Goal: Task Accomplishment & Management: Manage account settings

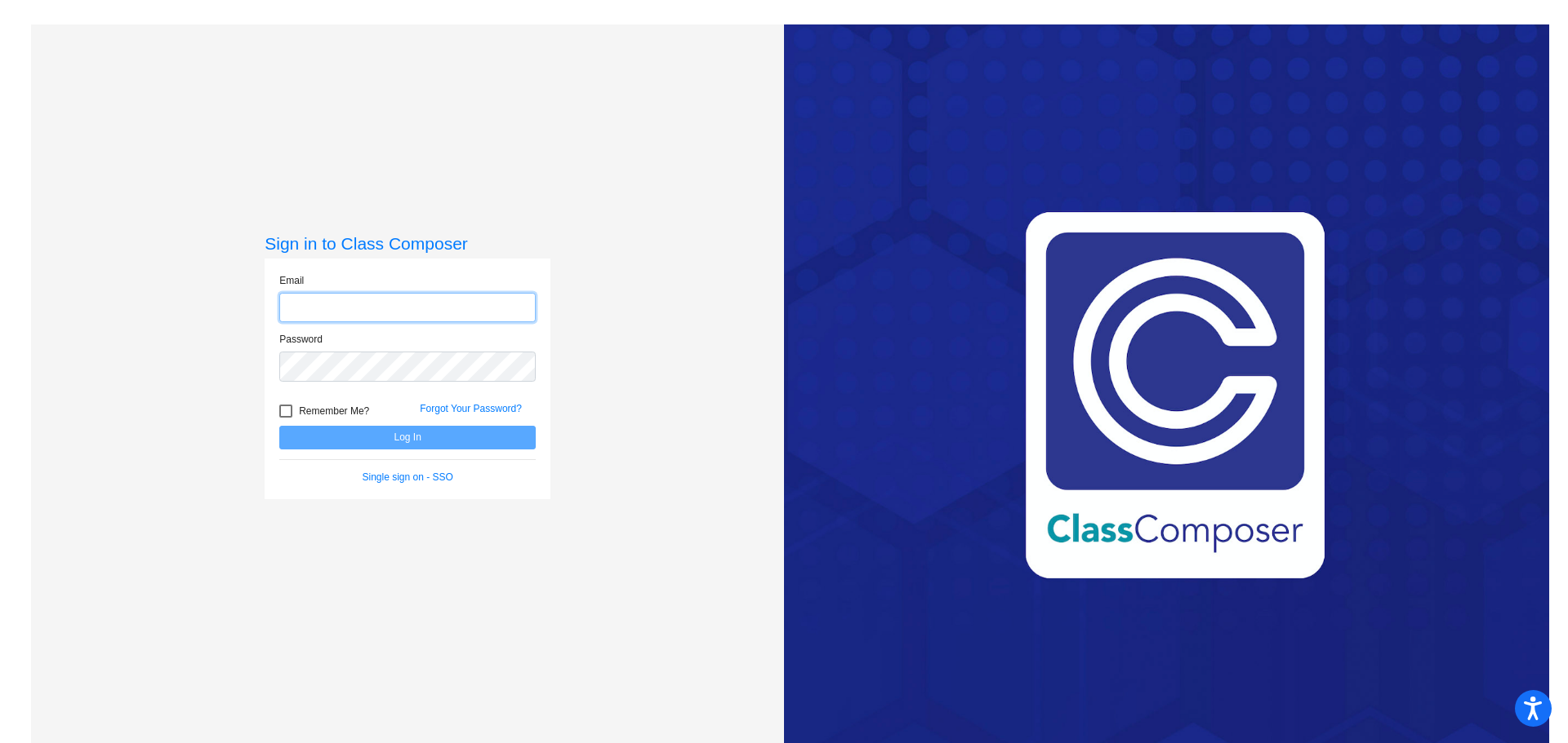
type input "[PERSON_NAME][EMAIL_ADDRESS][DOMAIN_NAME]"
click at [404, 443] on button "Log In" at bounding box center [408, 438] width 257 height 24
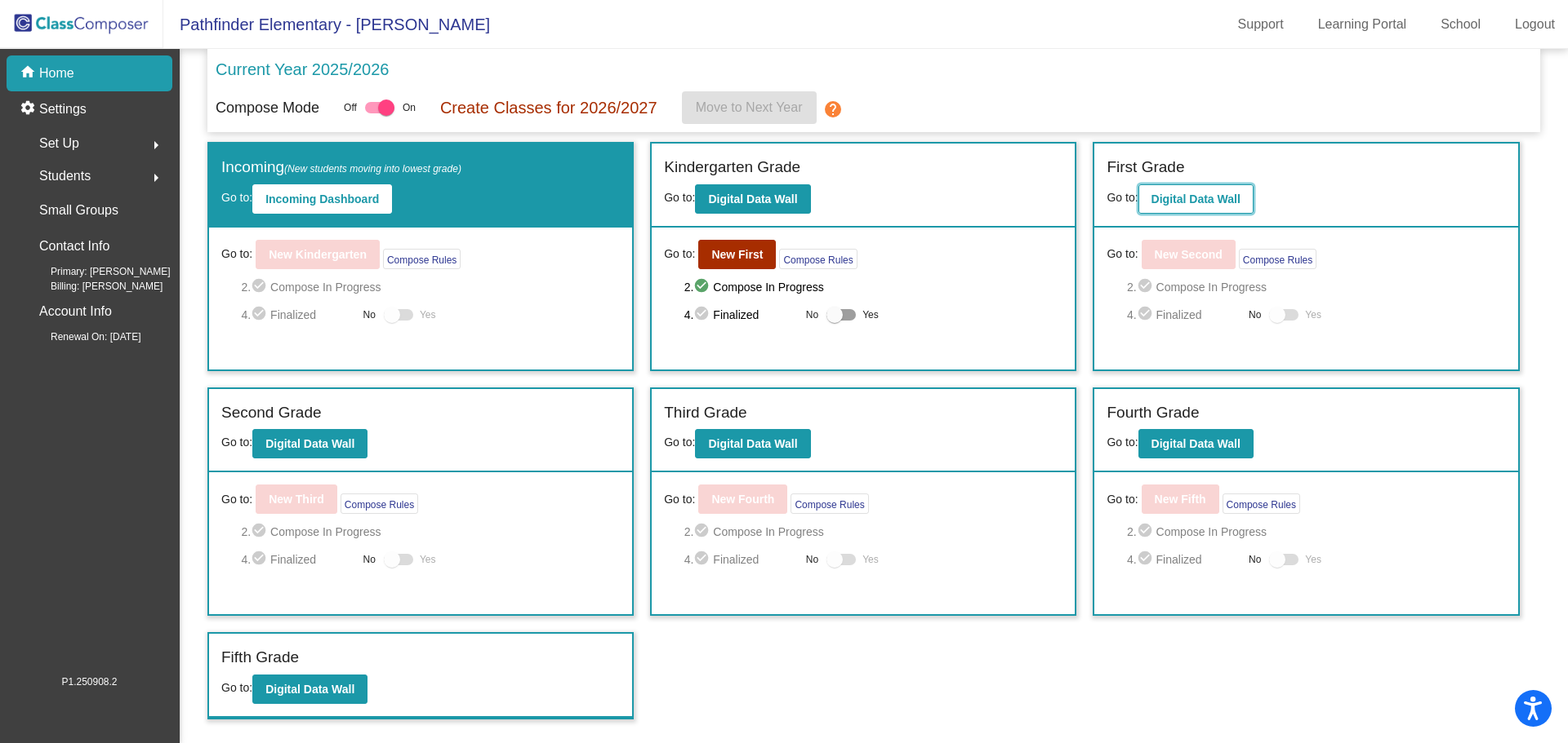
click at [1160, 202] on b "Digital Data Wall" at bounding box center [1196, 199] width 89 height 13
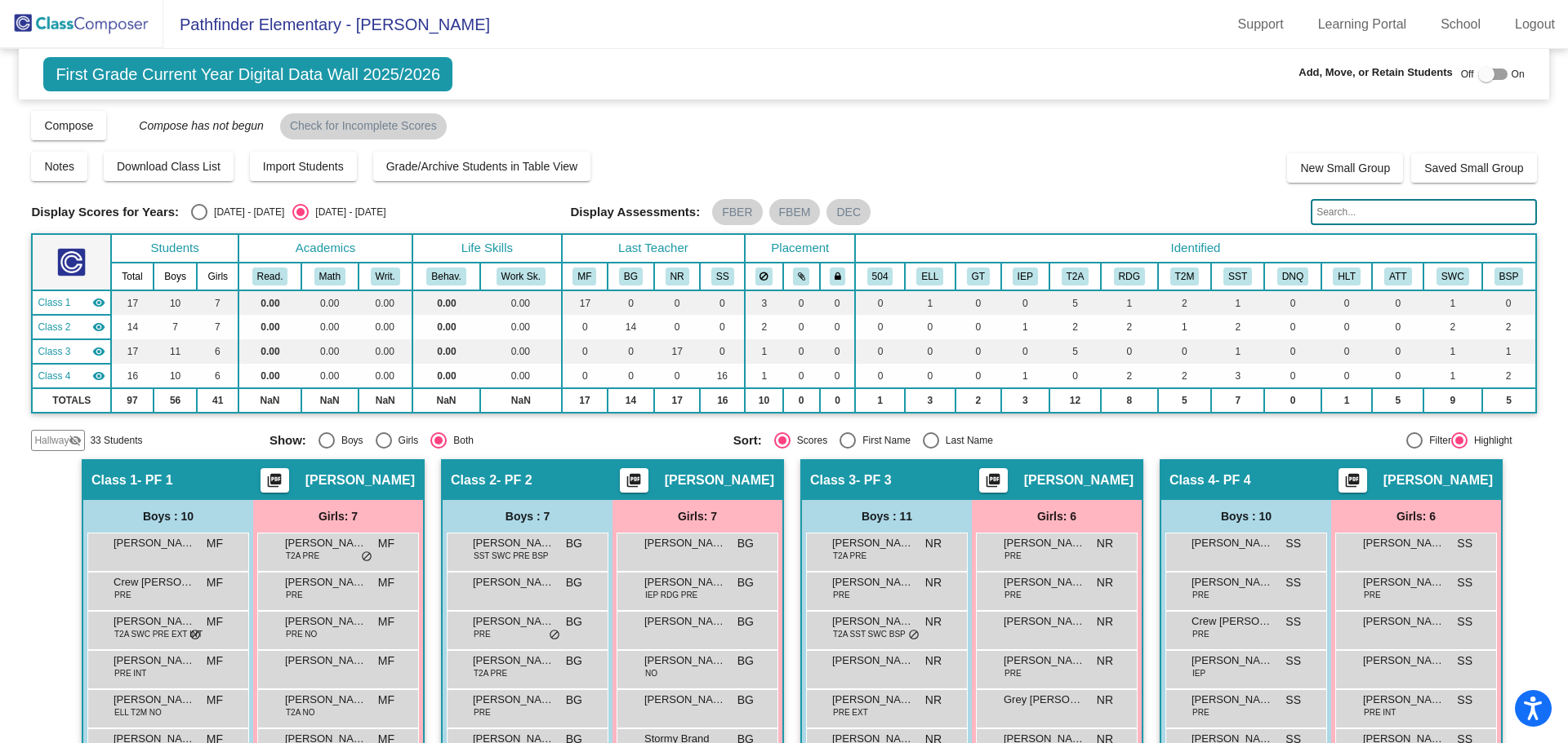
click at [1374, 215] on input "text" at bounding box center [1423, 212] width 226 height 26
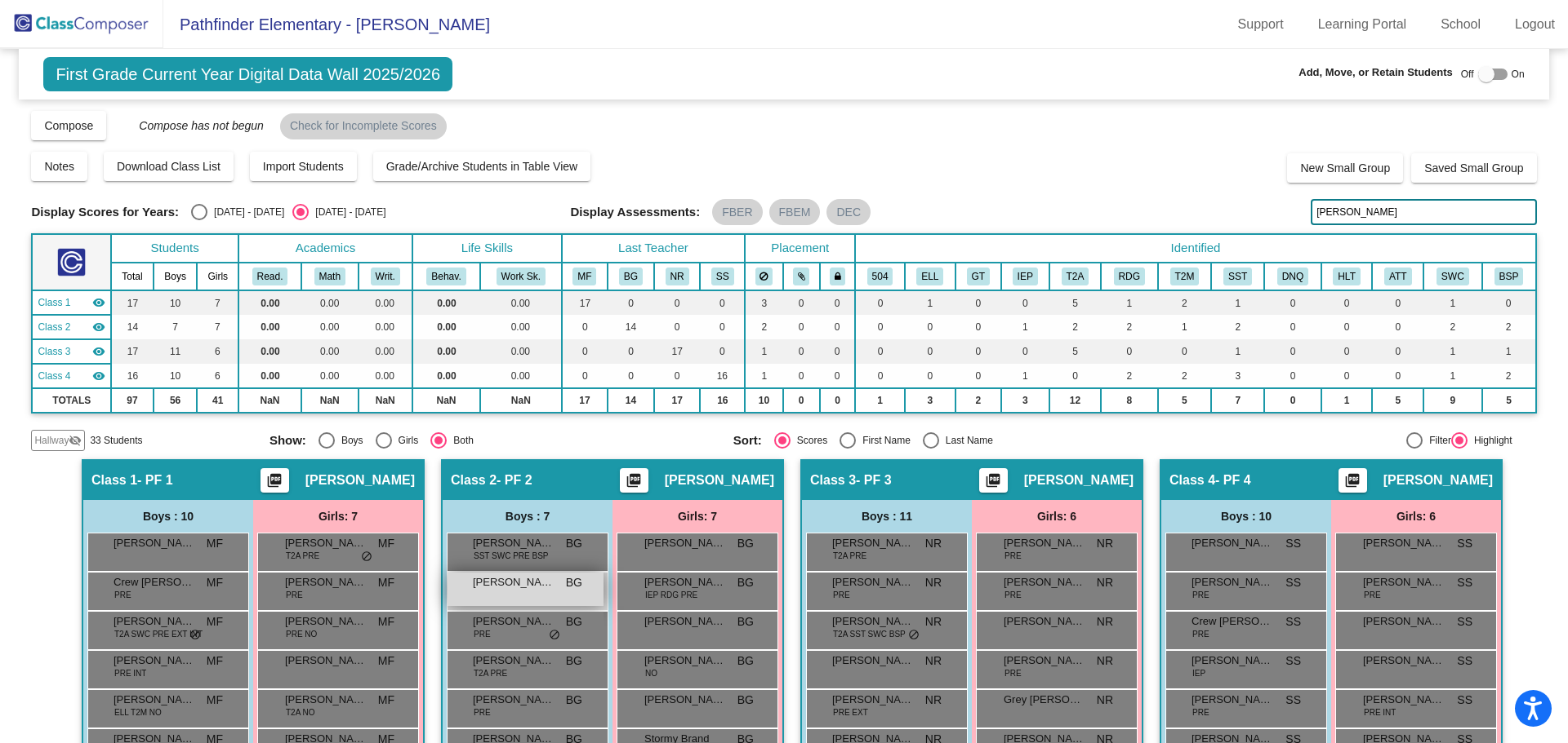
type input "[PERSON_NAME]"
click at [482, 595] on div "[PERSON_NAME] BG lock do_not_disturb_alt" at bounding box center [526, 589] width 156 height 34
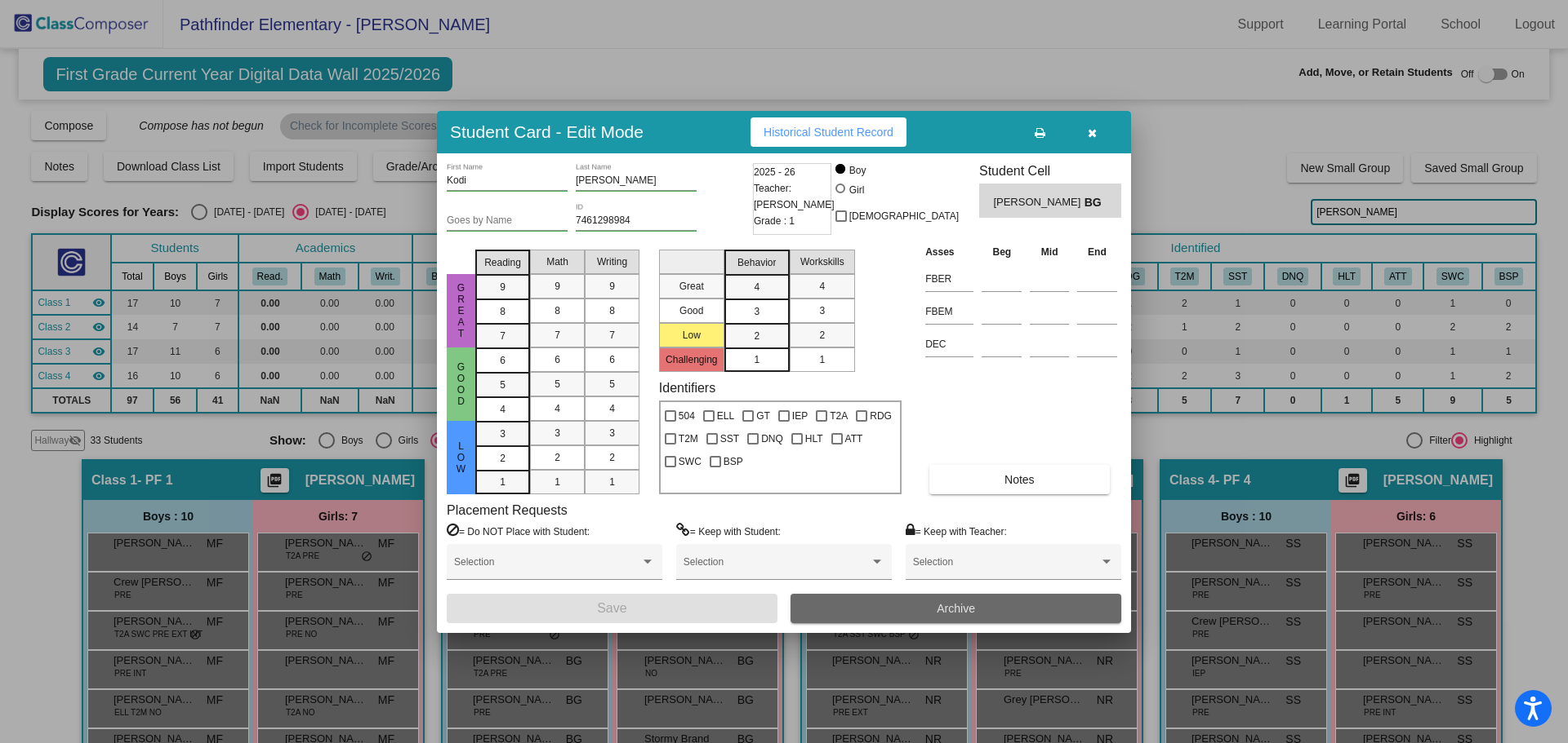
click at [949, 620] on button "Archive" at bounding box center [956, 608] width 331 height 29
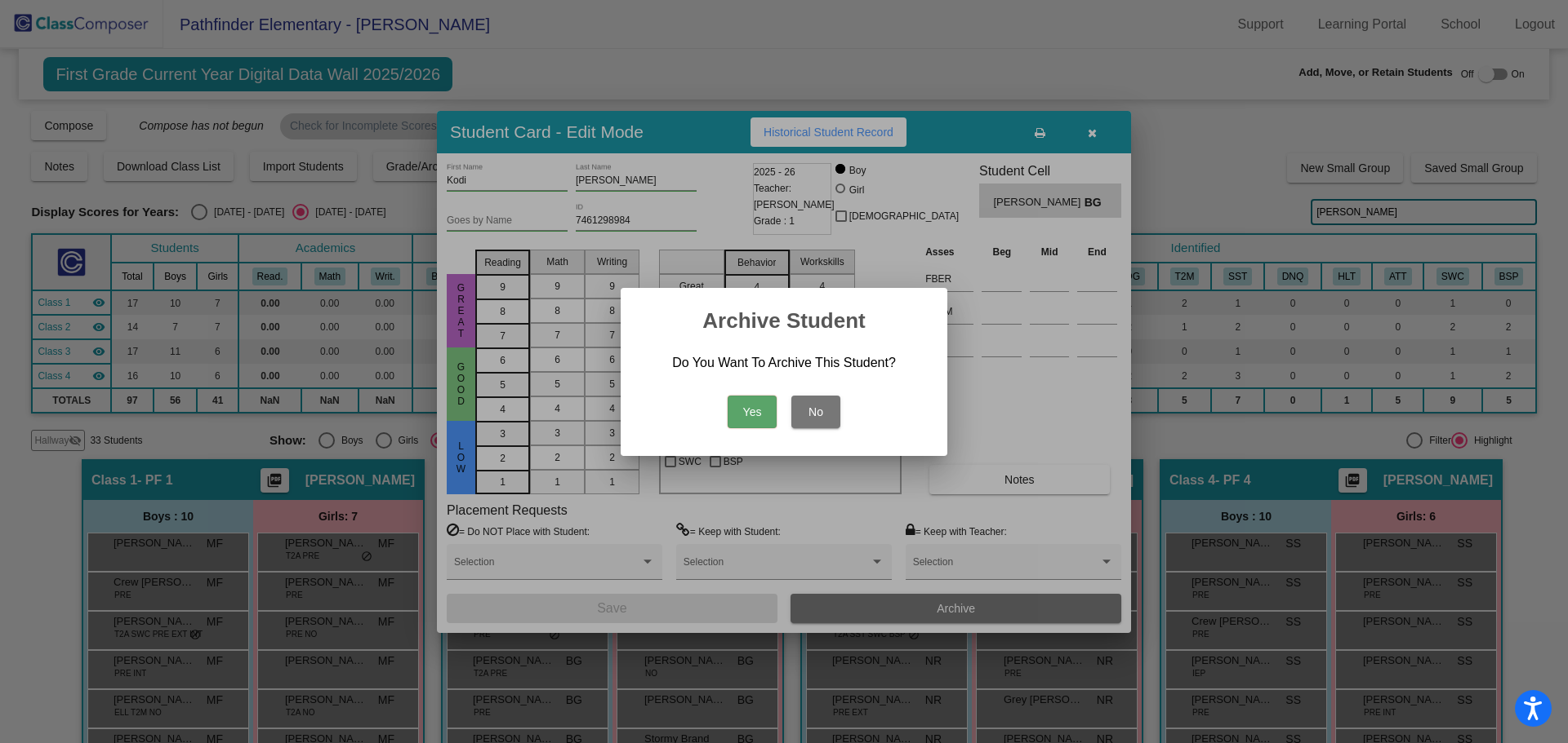
click at [727, 406] on button "Yes" at bounding box center [751, 412] width 49 height 33
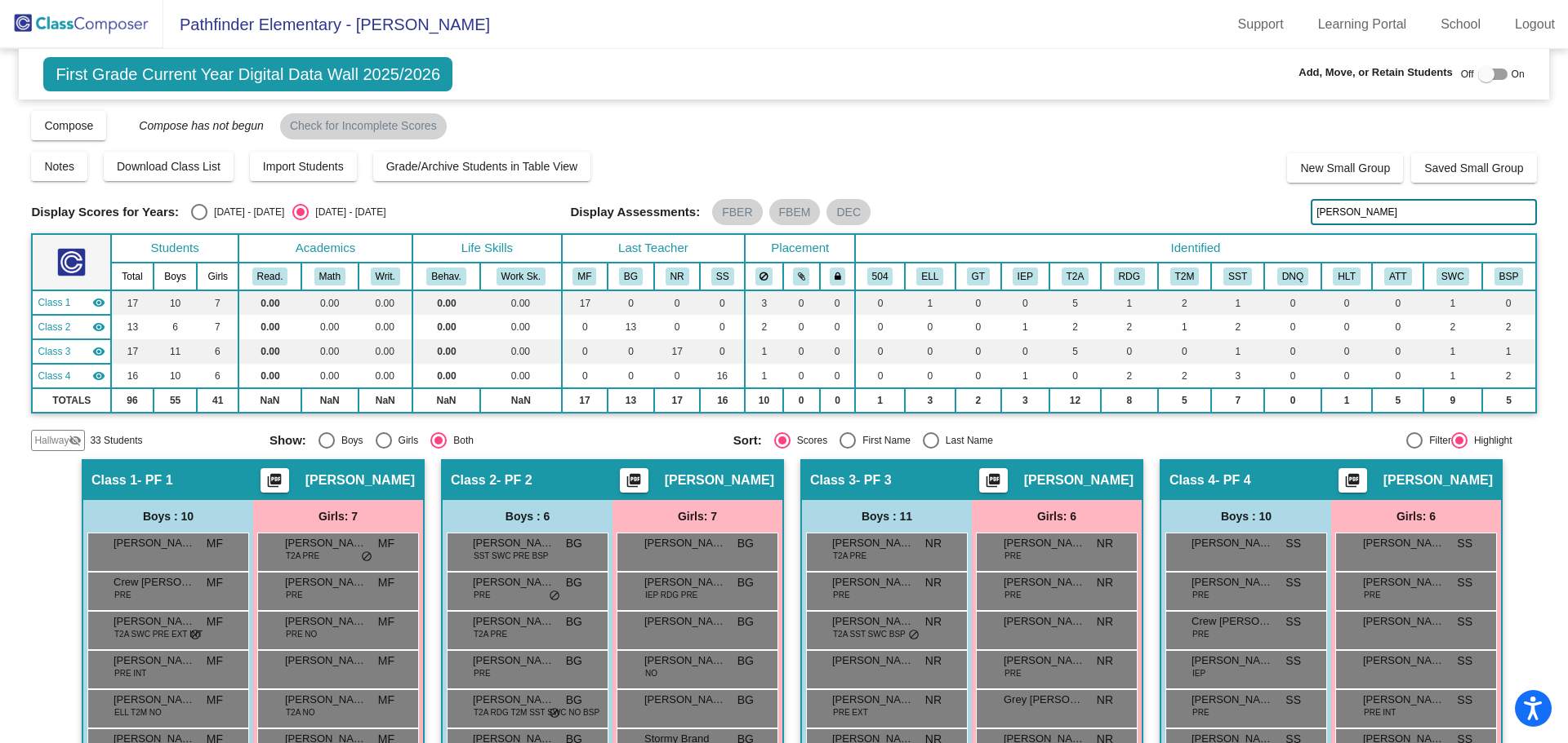
click at [85, 27] on img at bounding box center [81, 24] width 163 height 48
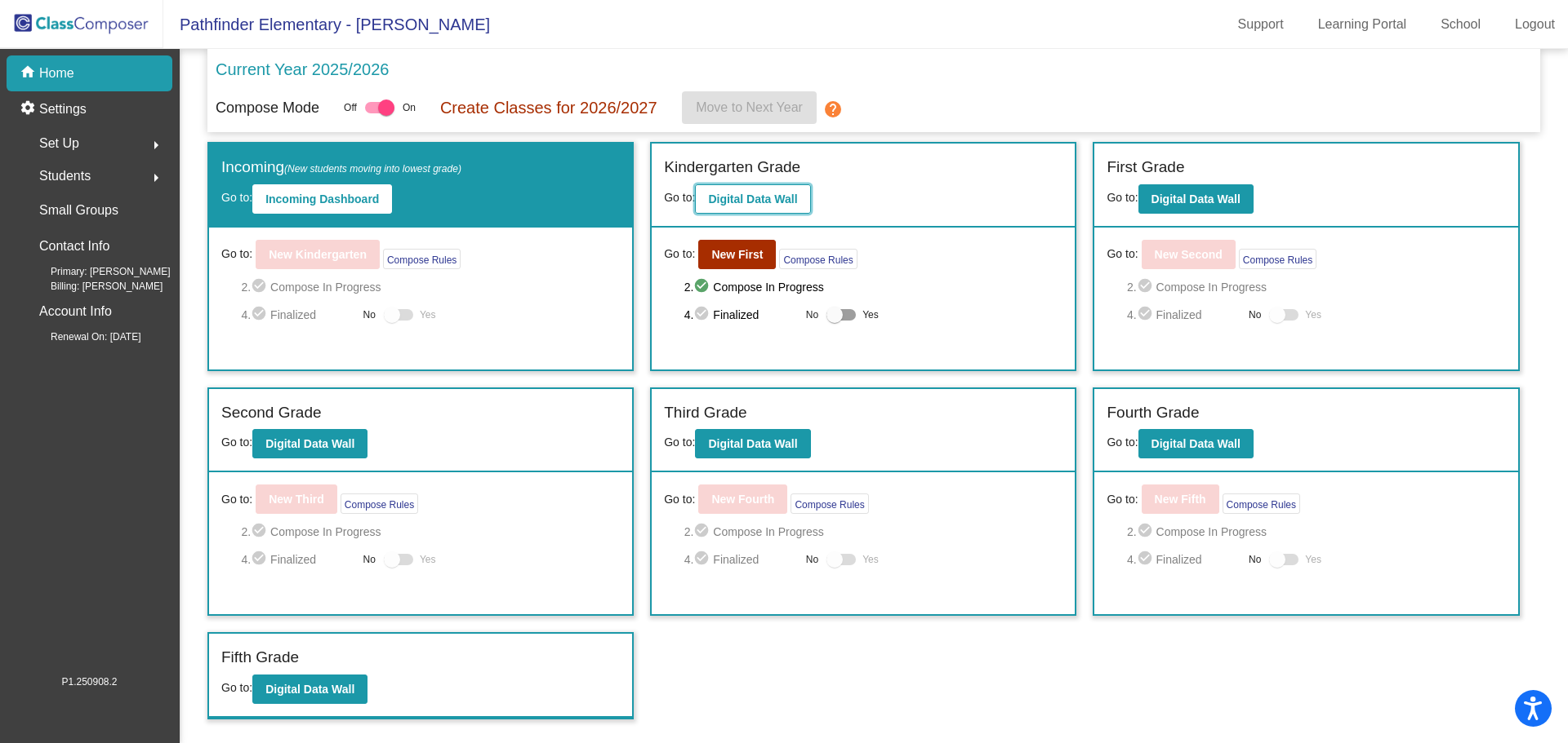
click at [744, 186] on button "Digital Data Wall" at bounding box center [752, 199] width 115 height 29
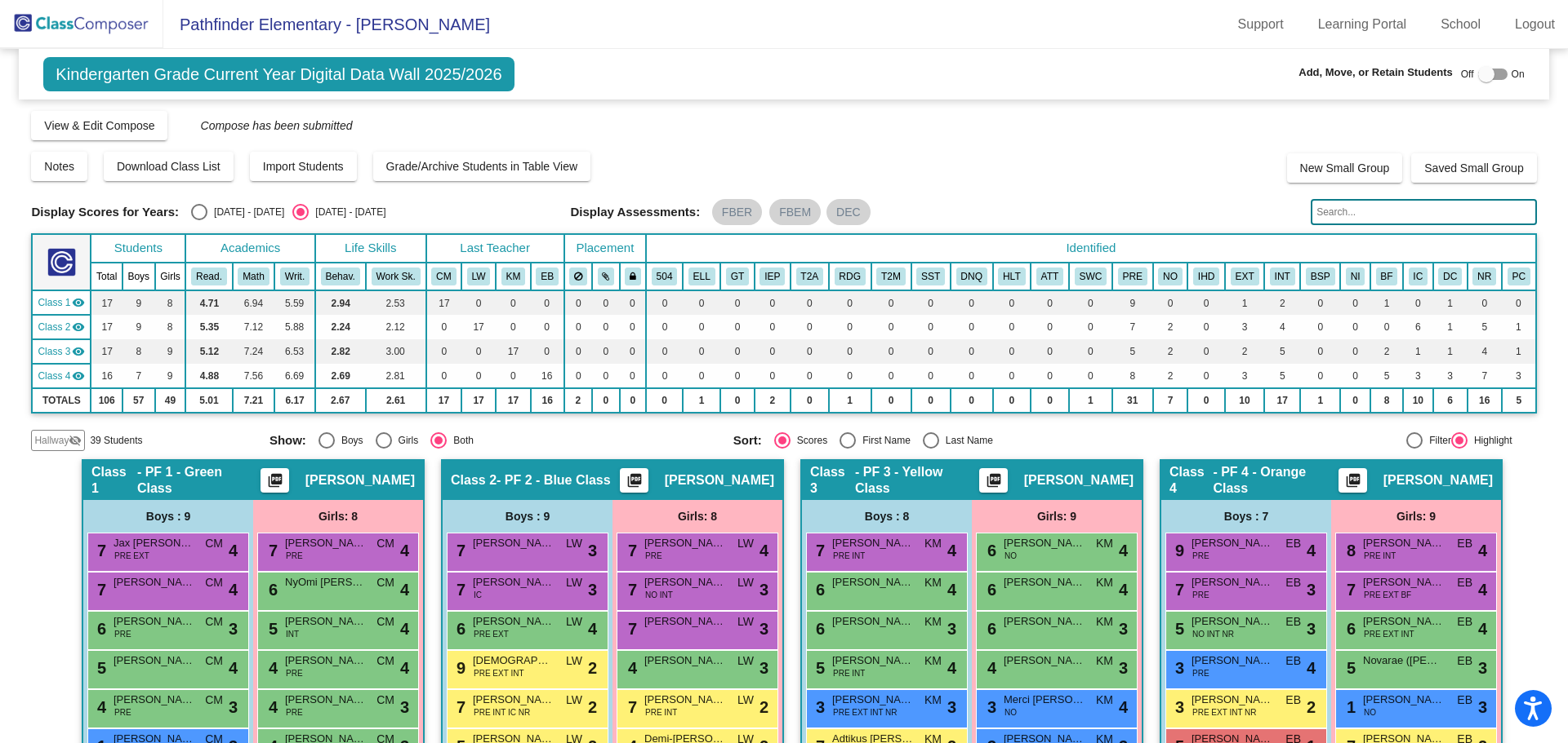
click at [1392, 215] on input "text" at bounding box center [1423, 212] width 226 height 26
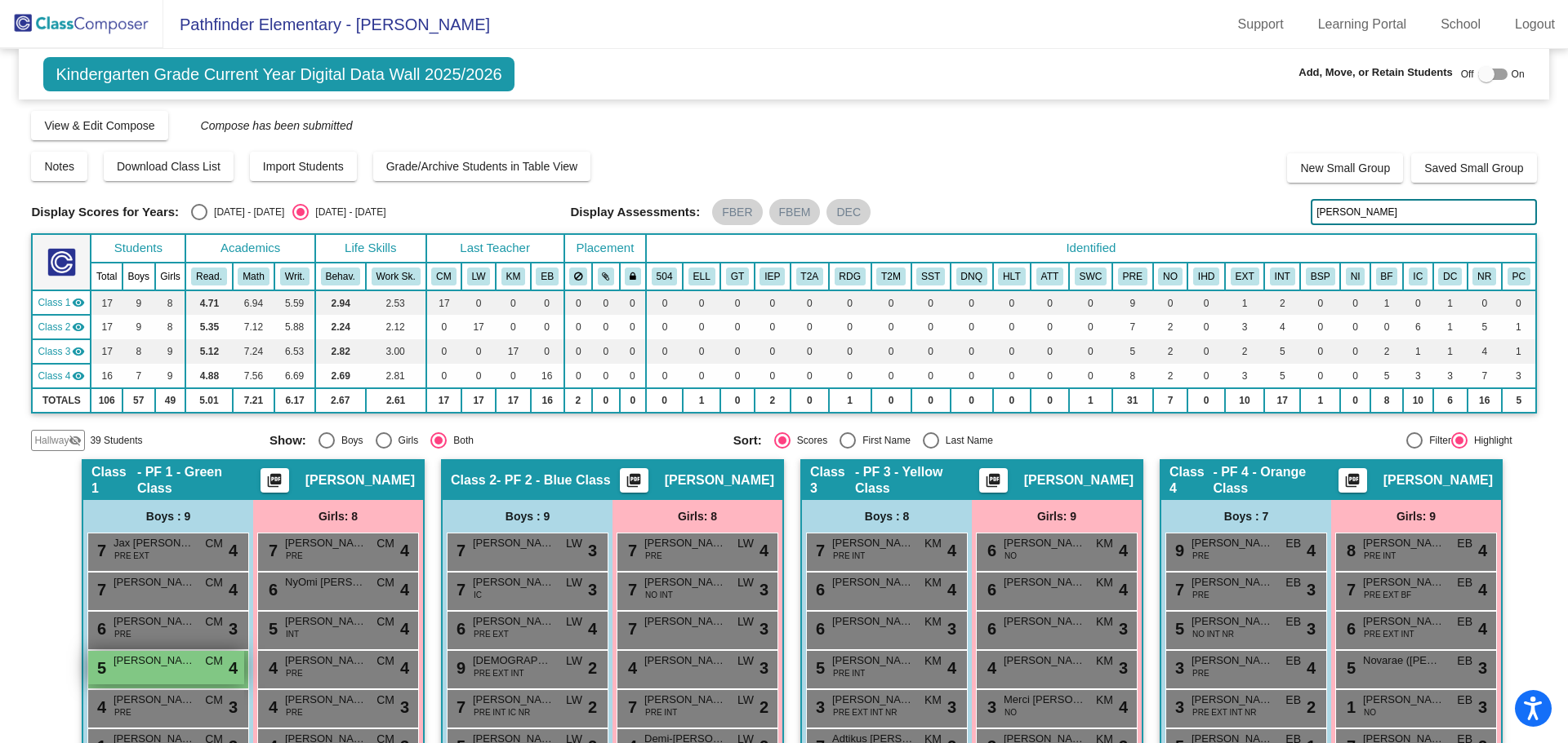
type input "[PERSON_NAME]"
click at [98, 668] on span "5" at bounding box center [100, 668] width 14 height 18
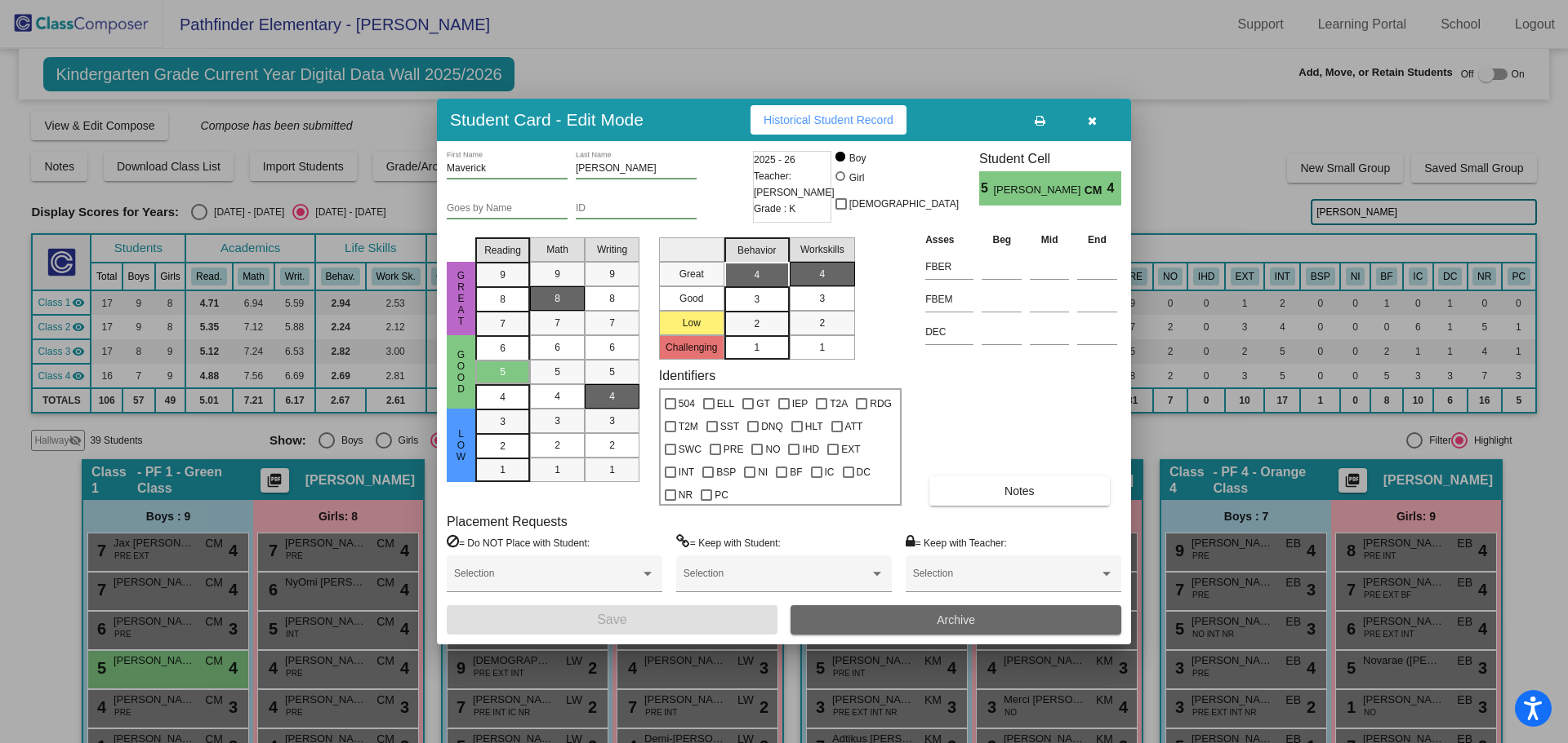
click at [983, 613] on button "Archive" at bounding box center [956, 620] width 331 height 29
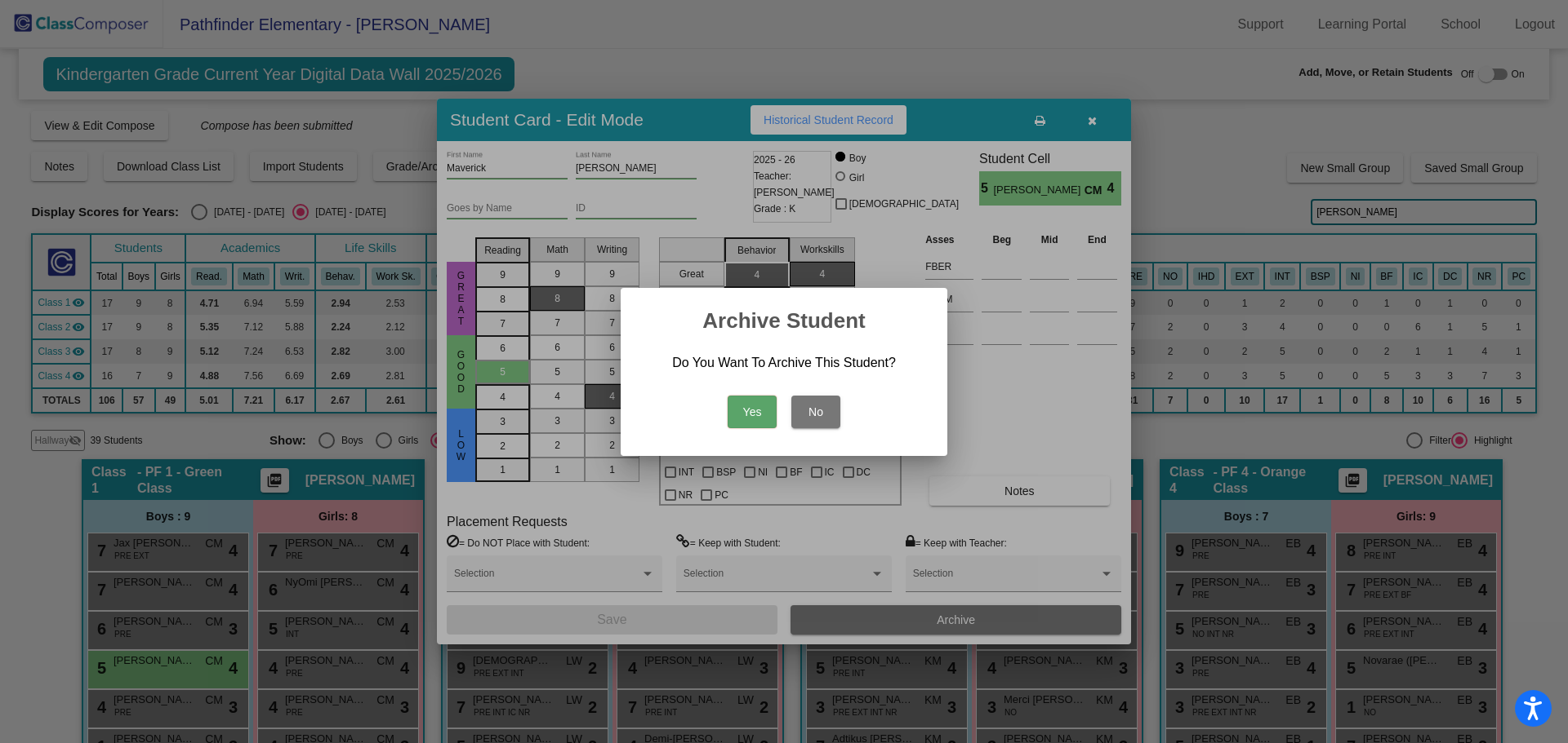
click at [761, 406] on button "Yes" at bounding box center [751, 412] width 49 height 33
